Goal: Transaction & Acquisition: Obtain resource

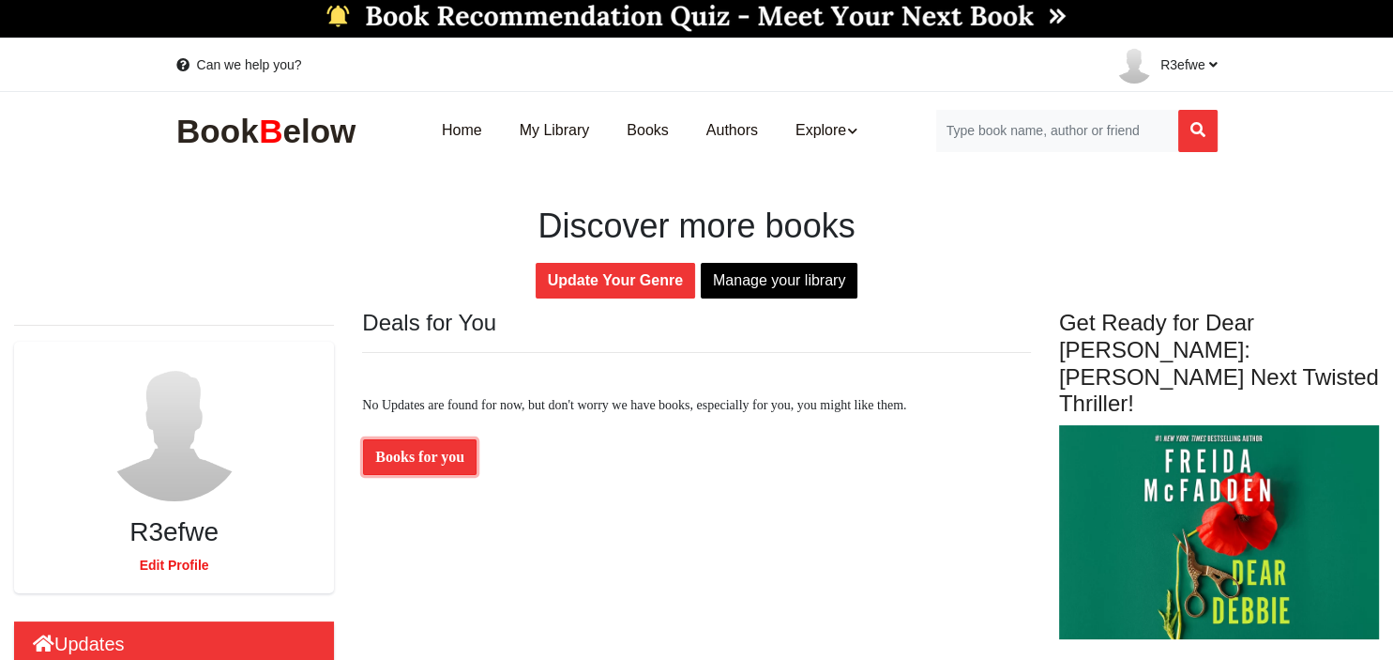
click at [415, 463] on link "Books for you" at bounding box center [420, 457] width 114 height 36
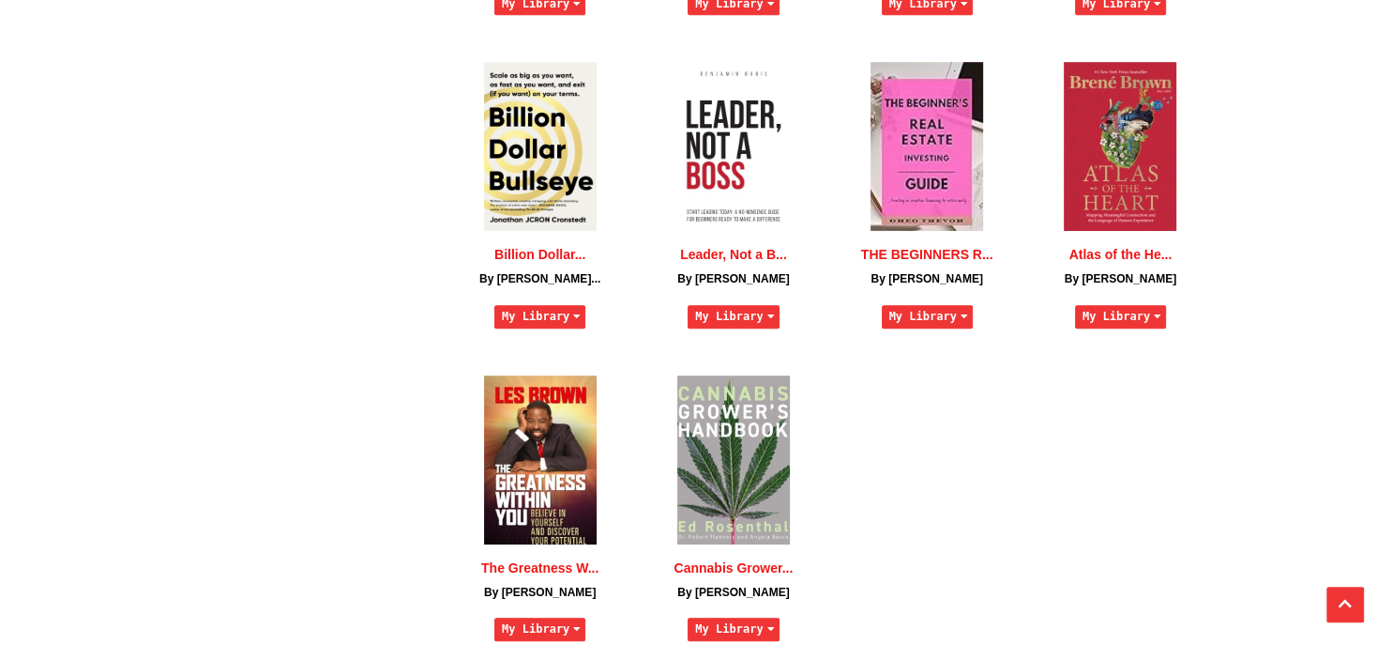
scroll to position [1189, 0]
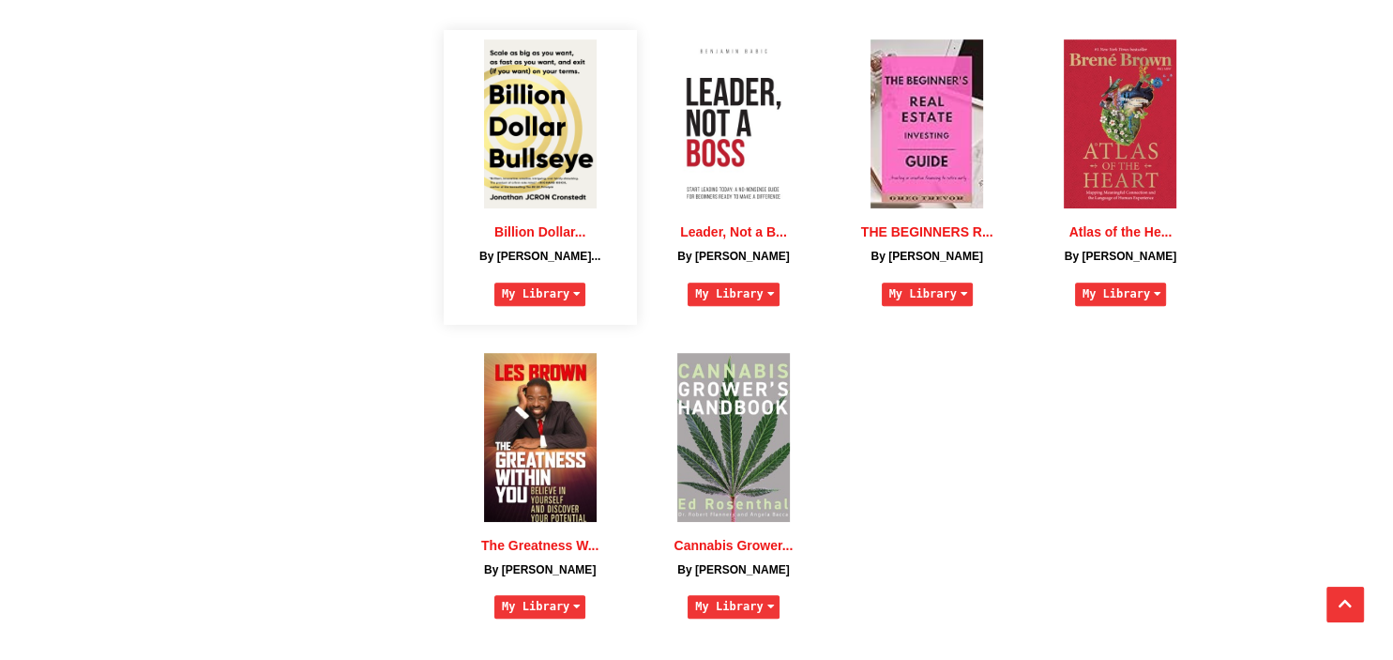
click at [542, 161] on img at bounding box center [540, 123] width 113 height 169
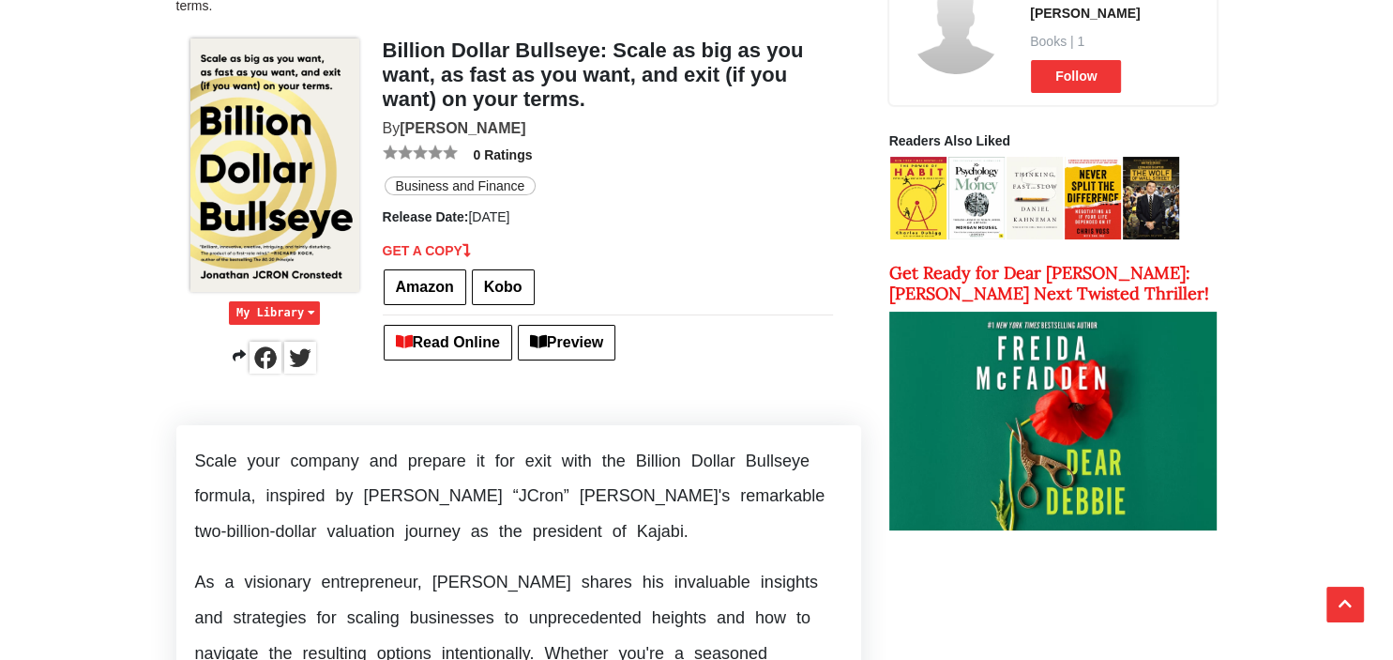
scroll to position [346, 0]
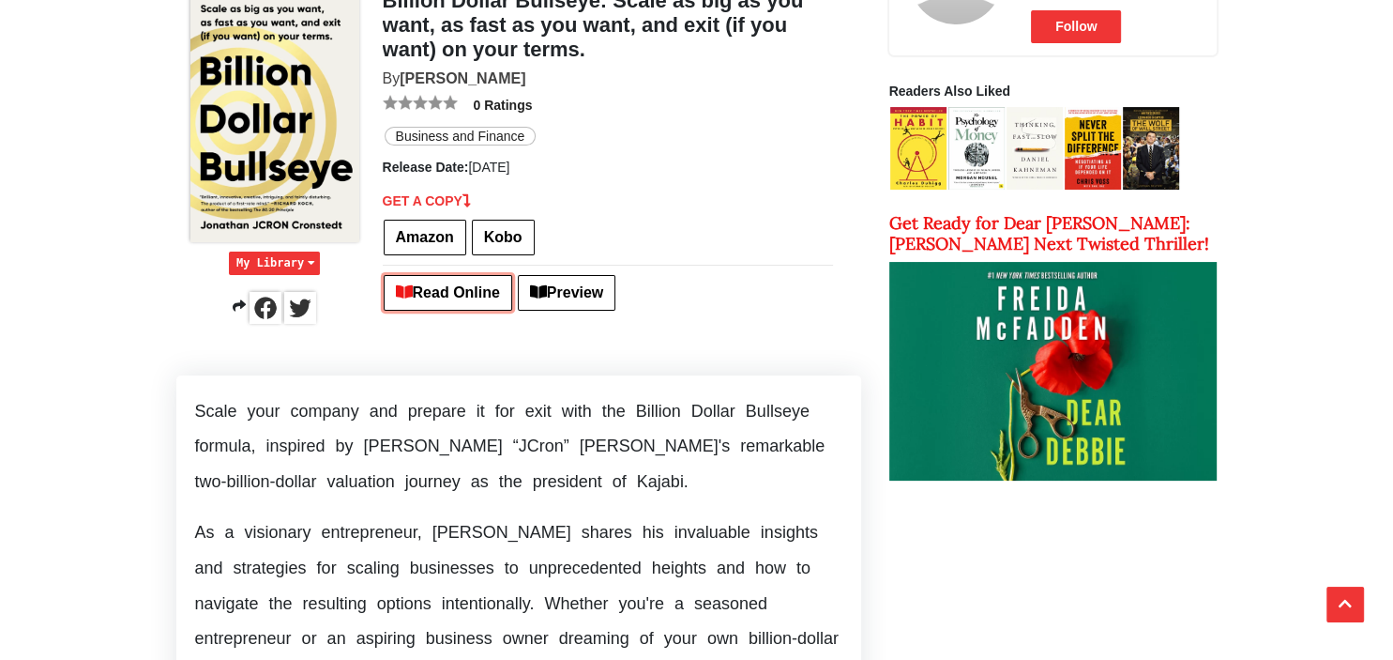
click at [467, 283] on link "Read Online" at bounding box center [448, 293] width 129 height 36
click at [801, 253] on div "GET A COPY Amazon [GEOGRAPHIC_DATA] Read Online Preview" at bounding box center [608, 255] width 450 height 129
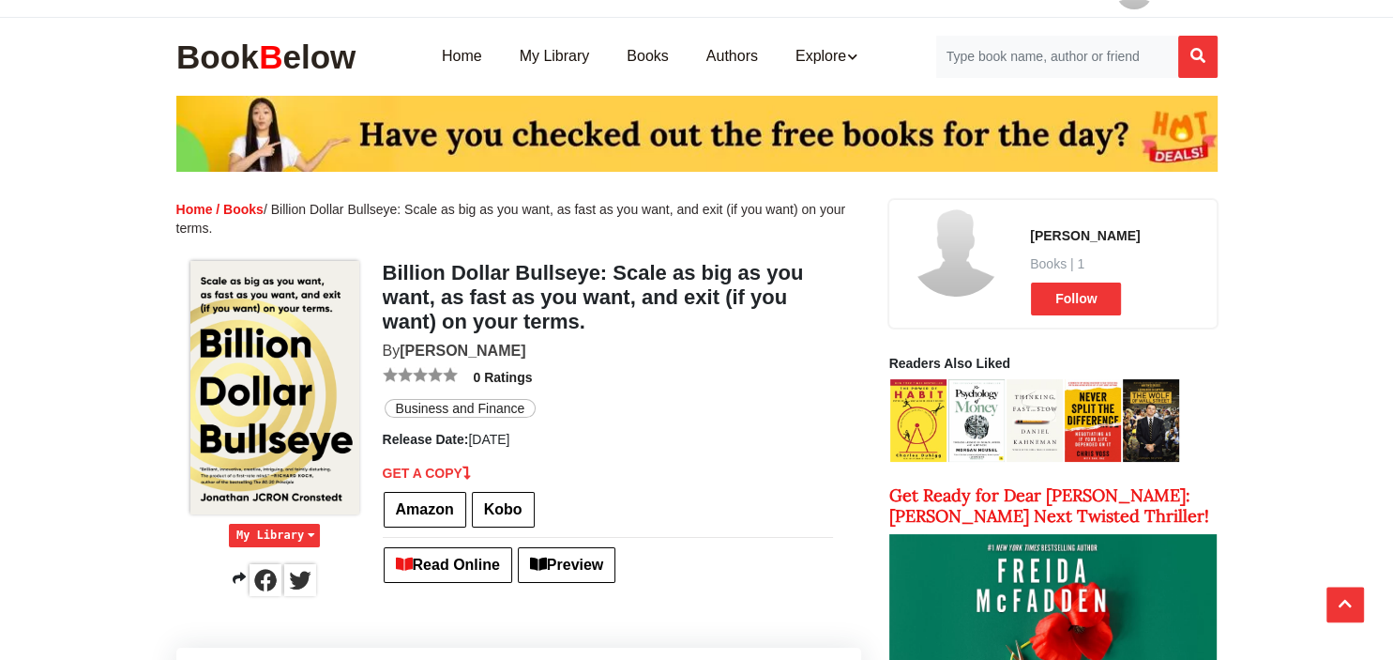
scroll to position [0, 0]
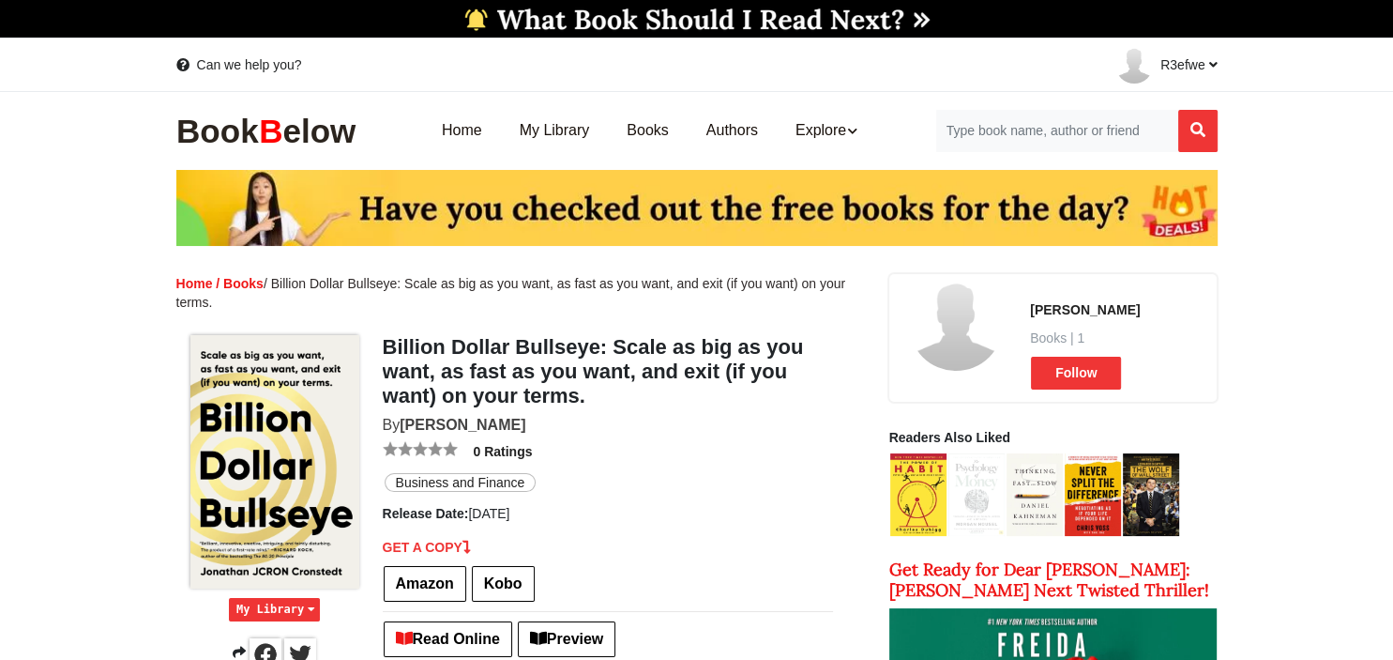
click at [970, 511] on img at bounding box center [977, 494] width 56 height 83
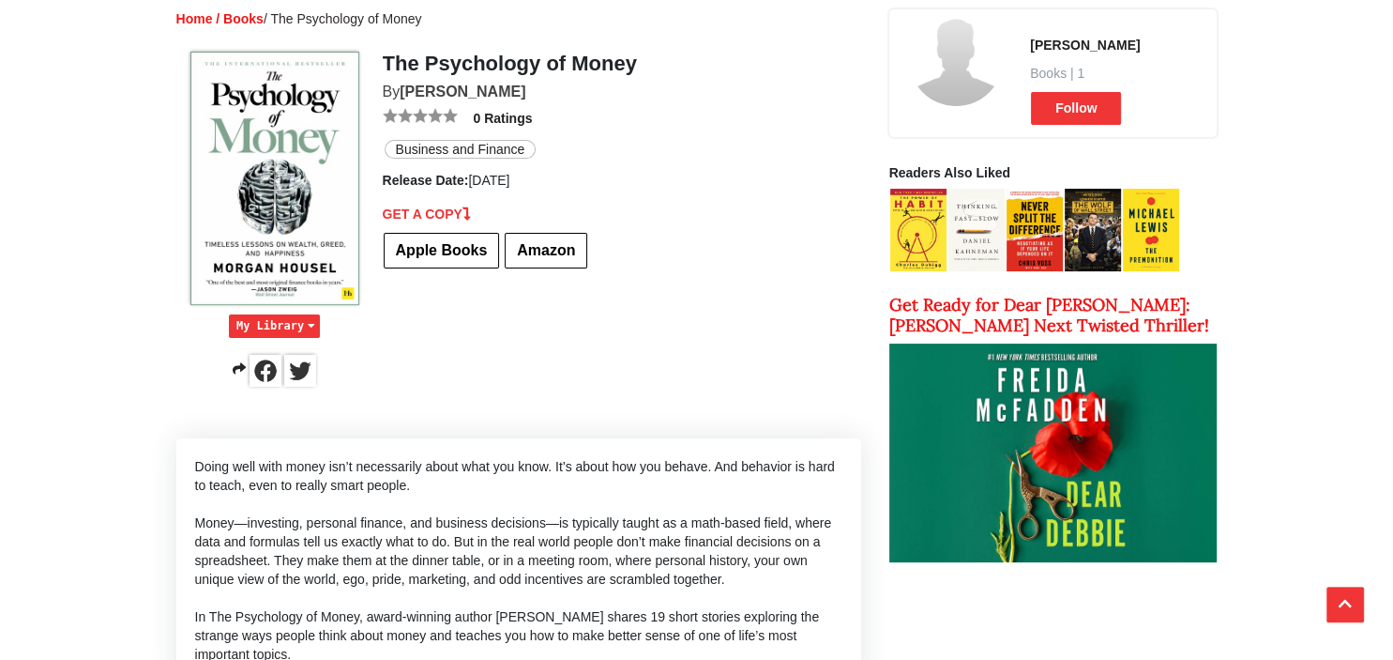
scroll to position [346, 0]
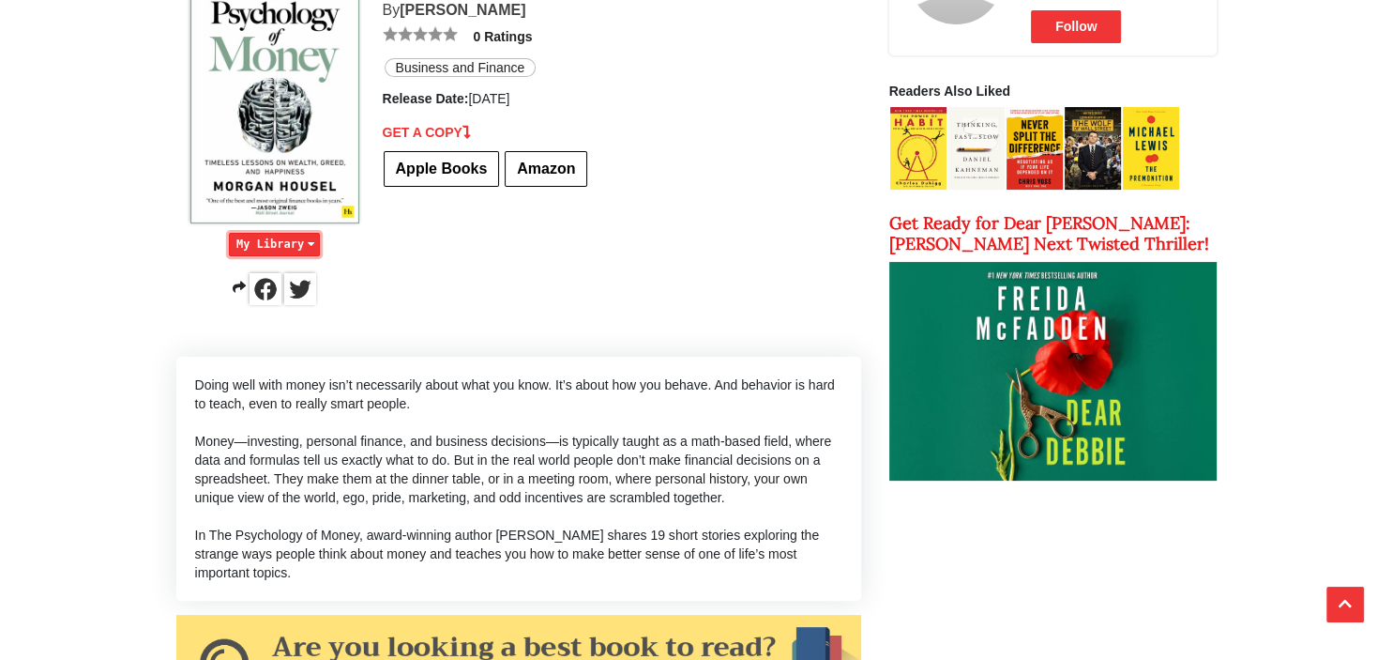
click at [312, 244] on icon "button" at bounding box center [311, 244] width 15 height 19
click at [767, 157] on div "My Library I want to read Currently reading I have read The Psychology of Money…" at bounding box center [518, 142] width 685 height 391
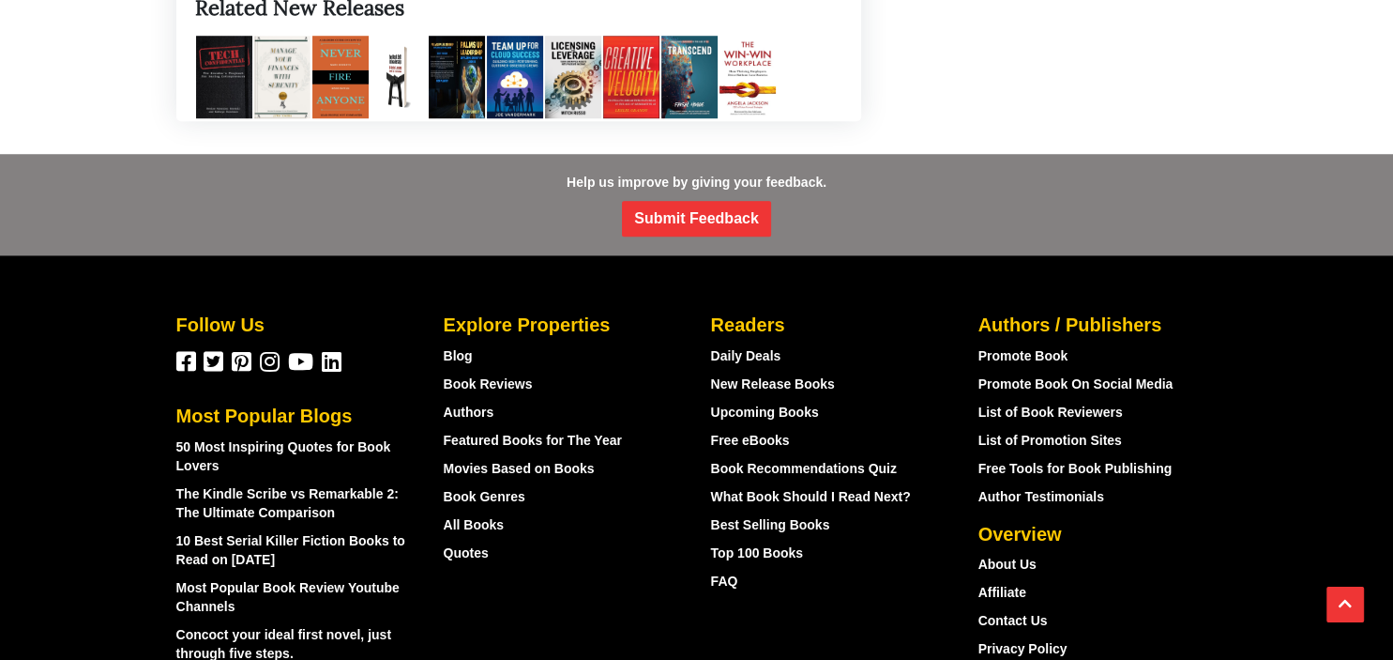
scroll to position [1486, 0]
